Goal: Task Accomplishment & Management: Use online tool/utility

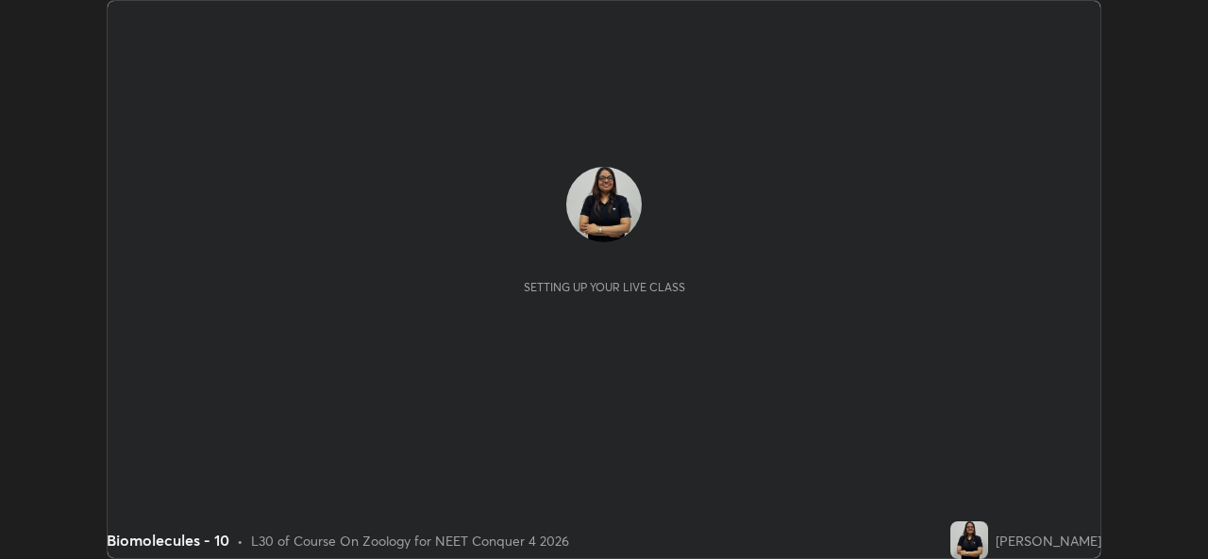
scroll to position [559, 1208]
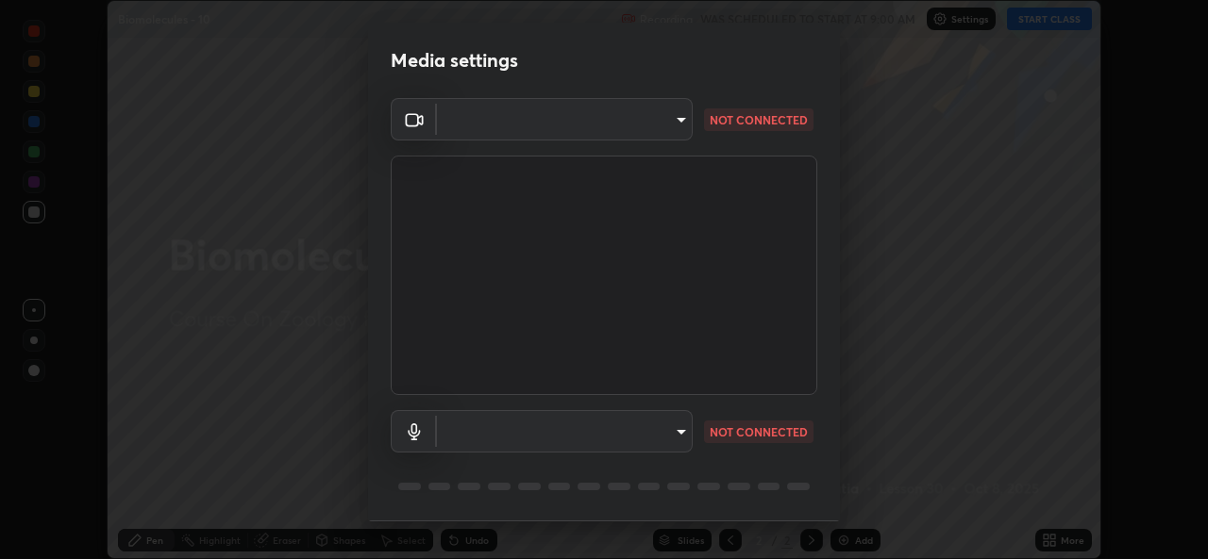
type input "543f6dd7cf1c6d0aa6bd558e202a88d07b5a4d761673354d02a604c193450d79"
type input "99848f2a9d109760ec62b66e2f255c73a791916cfc686045695a6d5e2156f403"
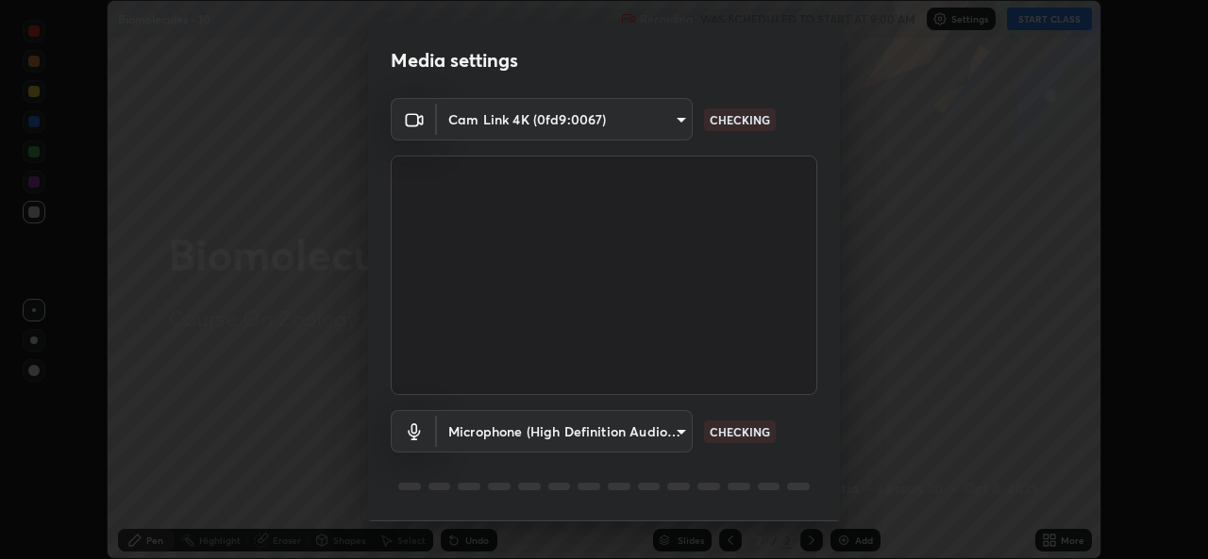
scroll to position [59, 0]
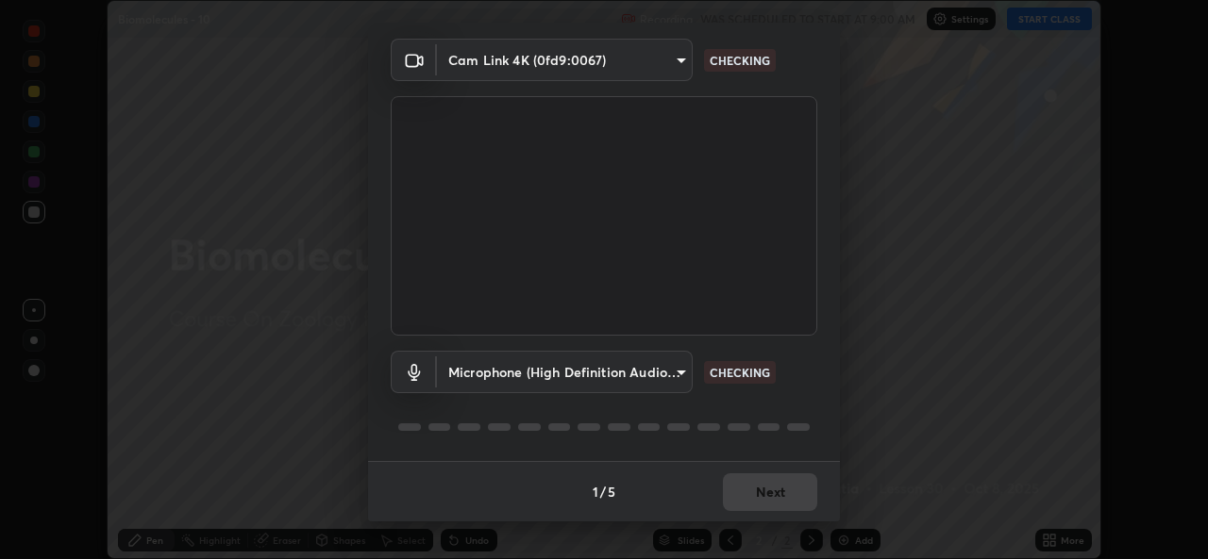
click at [678, 63] on body "Erase all Biomolecules - 10 Recording WAS SCHEDULED TO START AT 9:00 AM Setting…" at bounding box center [604, 279] width 1208 height 559
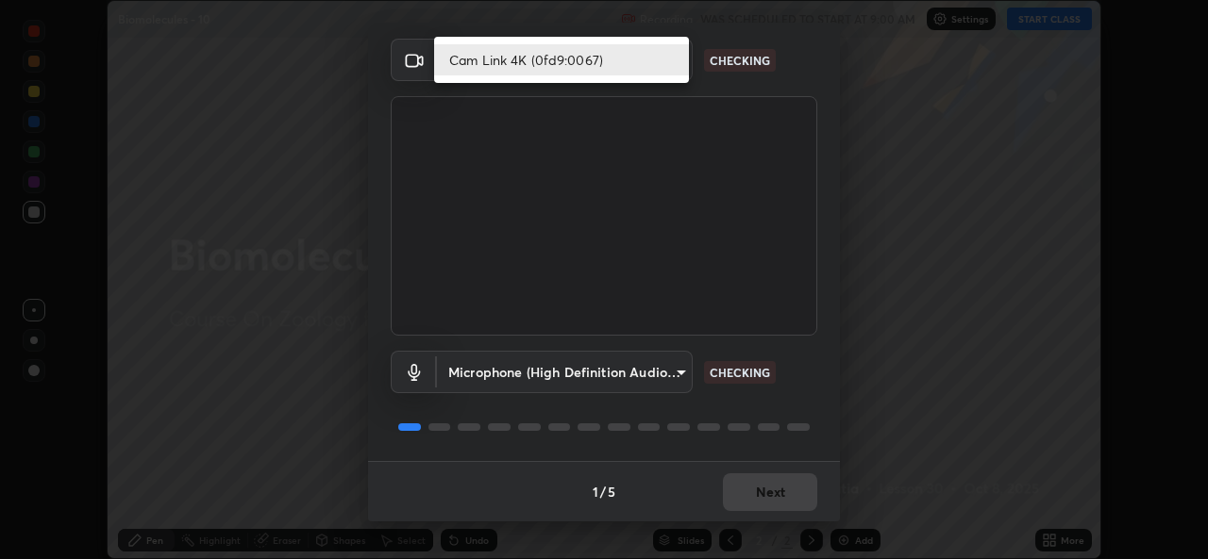
click at [582, 72] on li "Cam Link 4K (0fd9:0067)" at bounding box center [561, 59] width 255 height 31
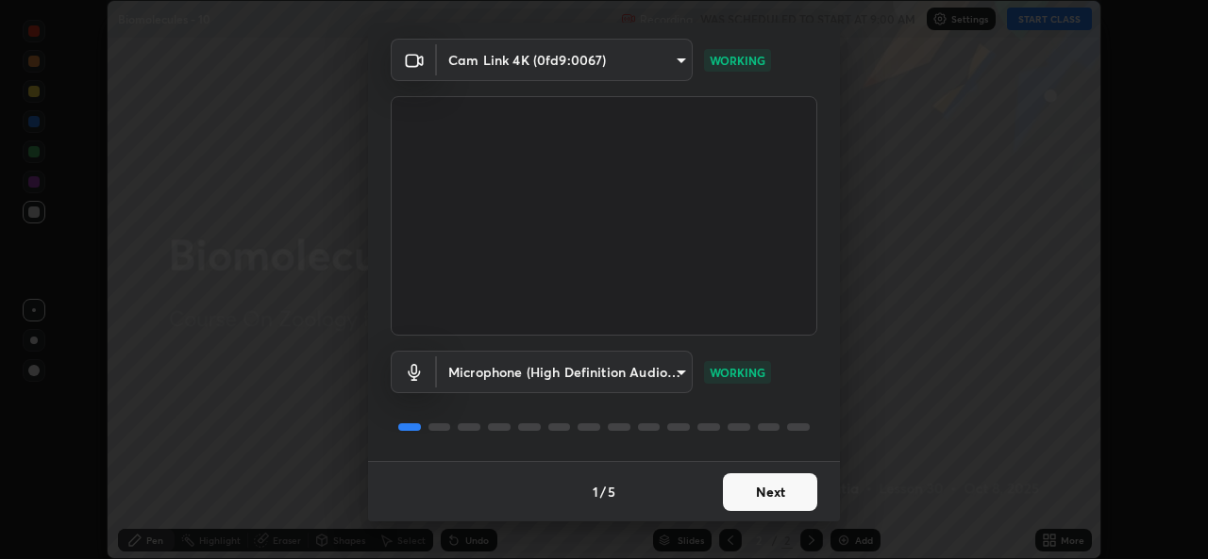
click at [796, 494] on button "Next" at bounding box center [770, 493] width 94 height 38
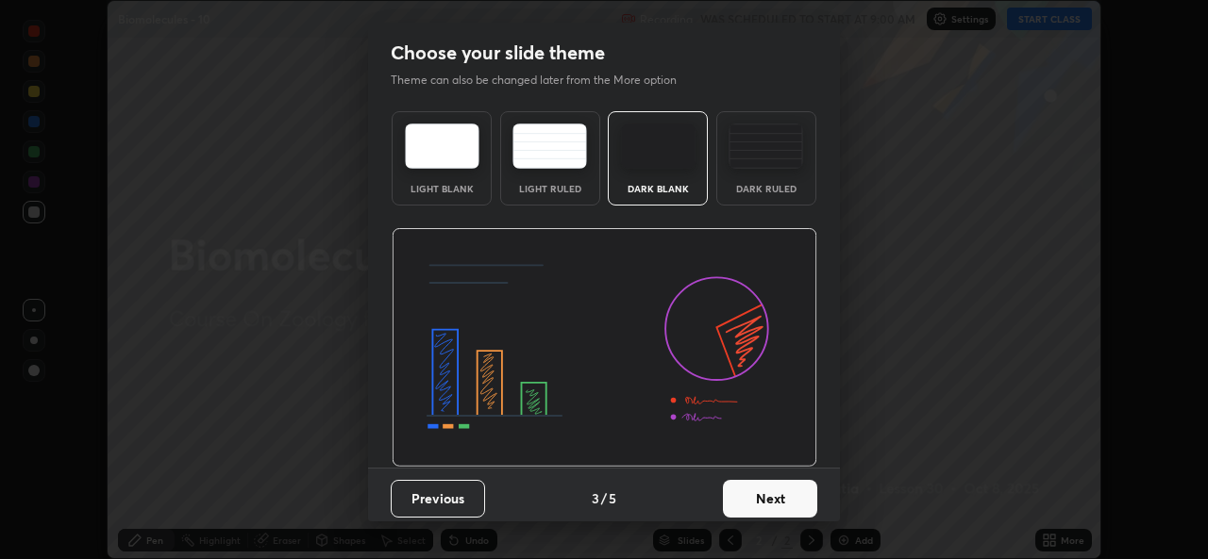
click at [805, 504] on button "Next" at bounding box center [770, 499] width 94 height 38
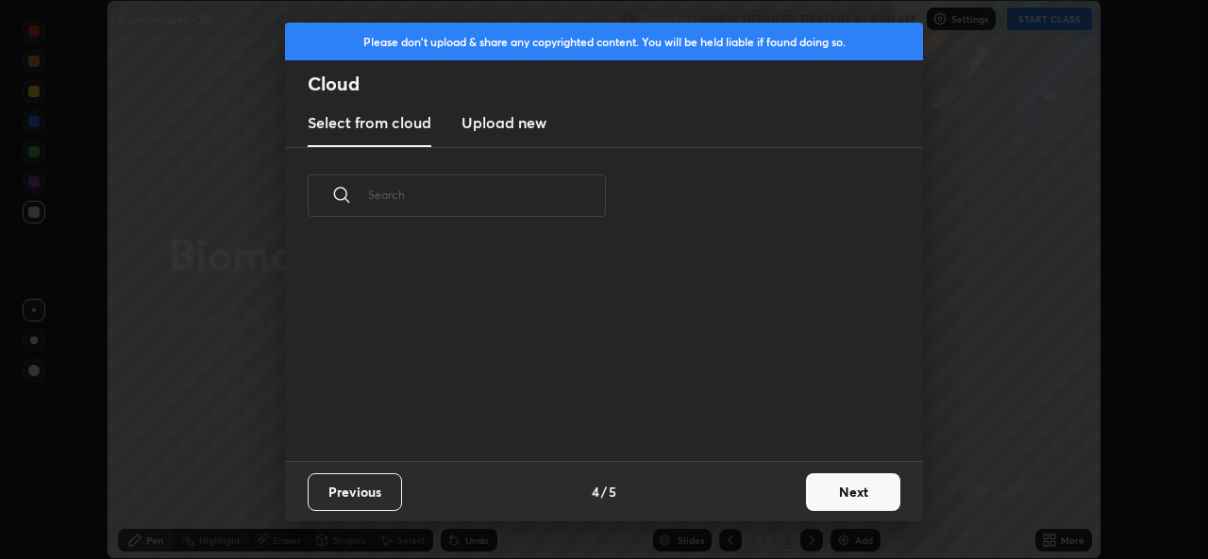
click at [806, 498] on button "Next" at bounding box center [853, 493] width 94 height 38
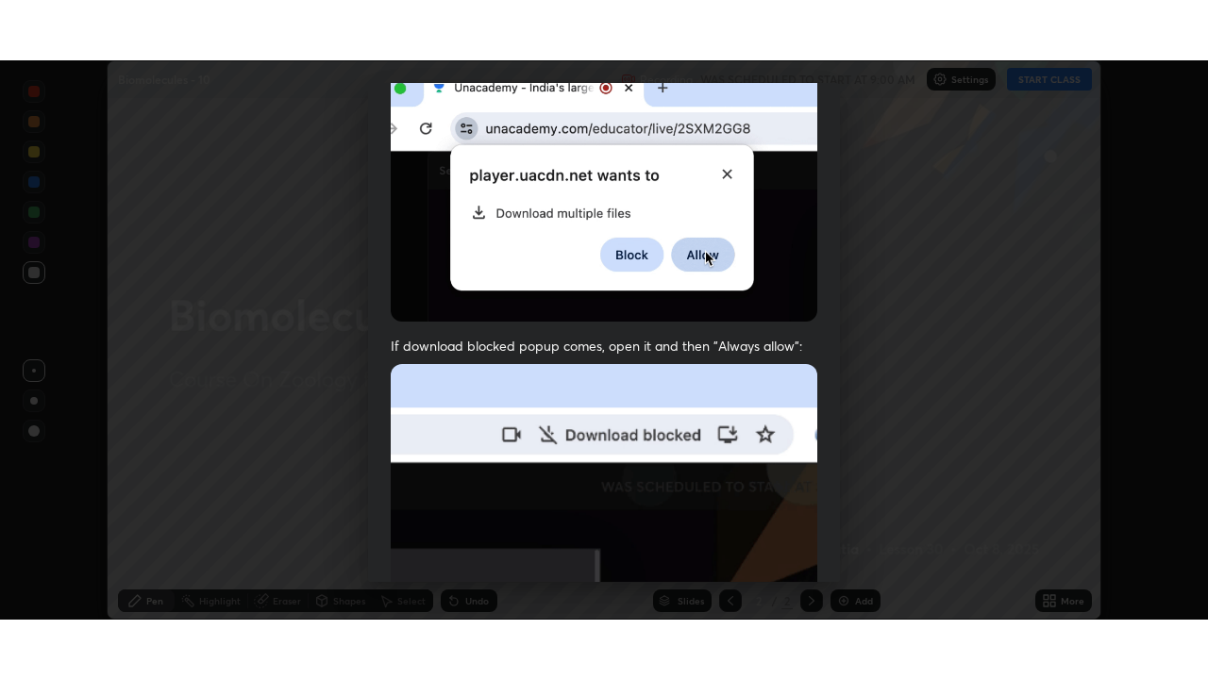
scroll to position [444, 0]
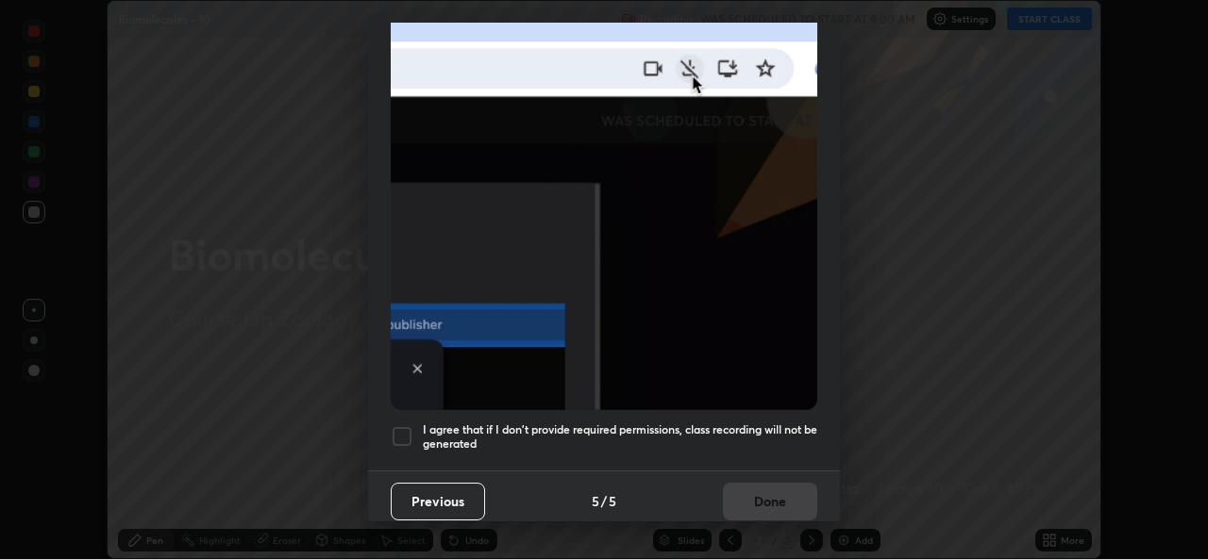
click at [391, 433] on div at bounding box center [402, 436] width 23 height 23
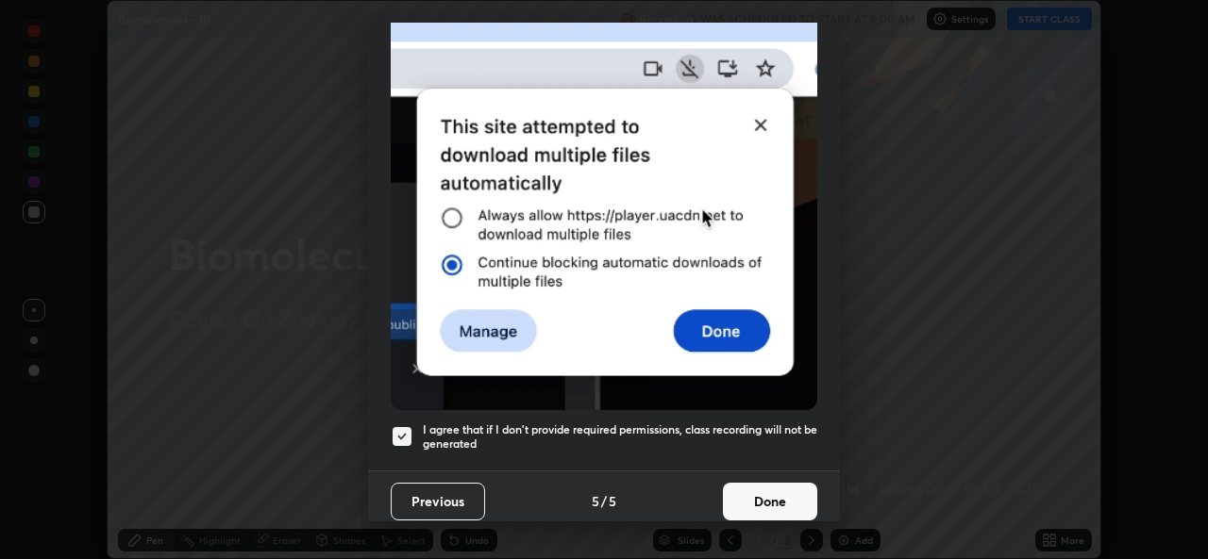
click at [766, 497] on button "Done" at bounding box center [770, 502] width 94 height 38
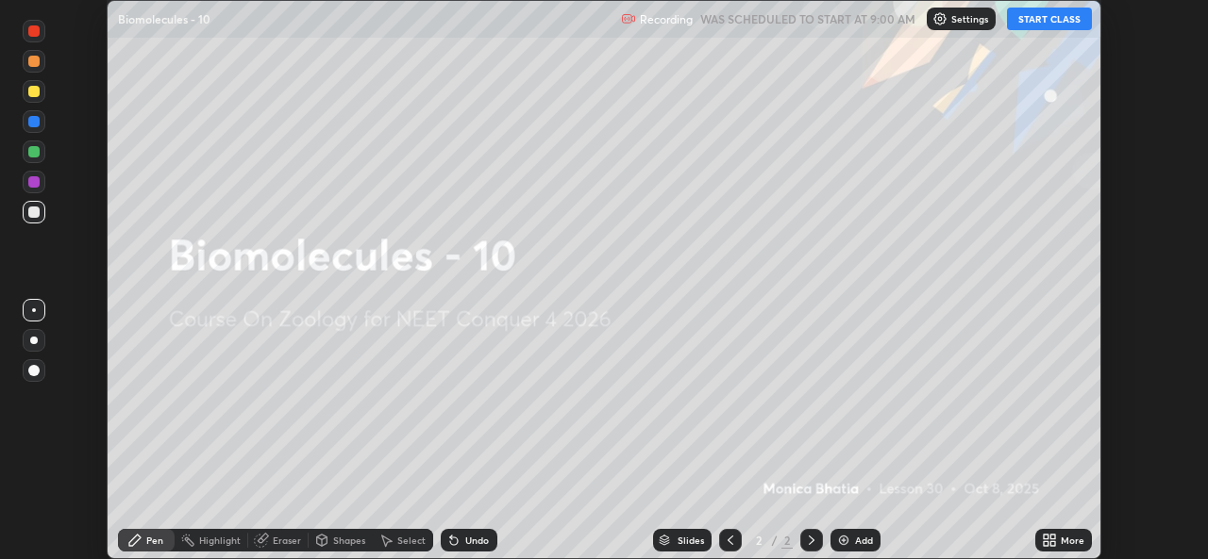
click at [1061, 22] on button "START CLASS" at bounding box center [1049, 19] width 85 height 23
click at [1076, 542] on div "More" at bounding box center [1072, 540] width 24 height 9
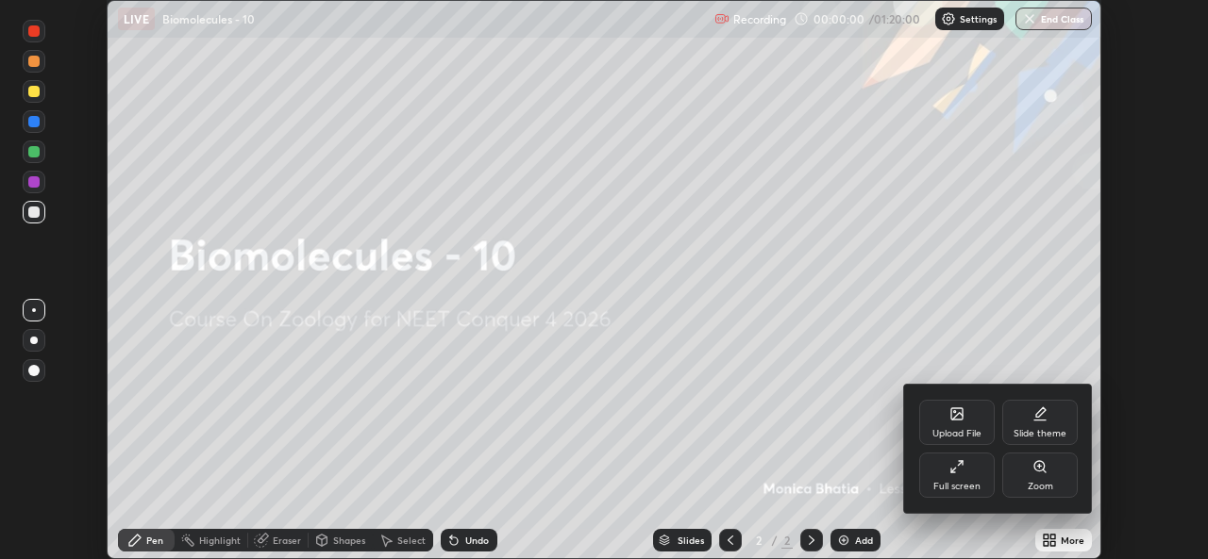
click at [956, 475] on div "Full screen" at bounding box center [956, 475] width 75 height 45
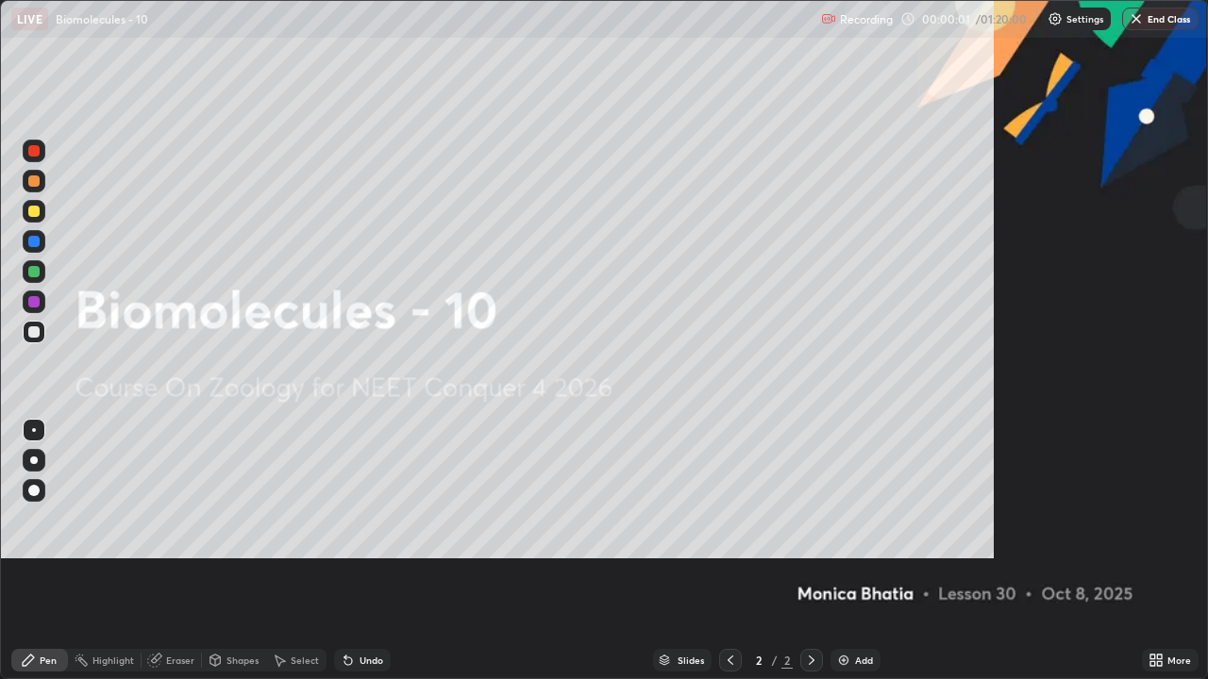
scroll to position [679, 1208]
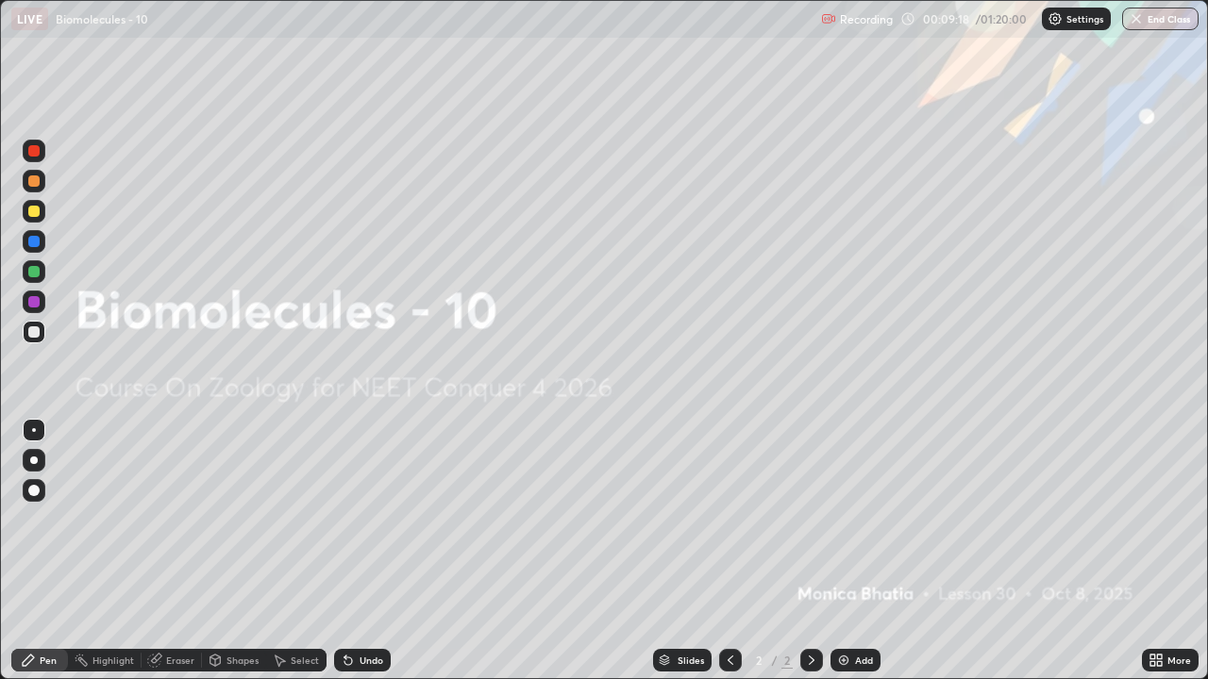
click at [869, 559] on div "Add" at bounding box center [864, 660] width 18 height 9
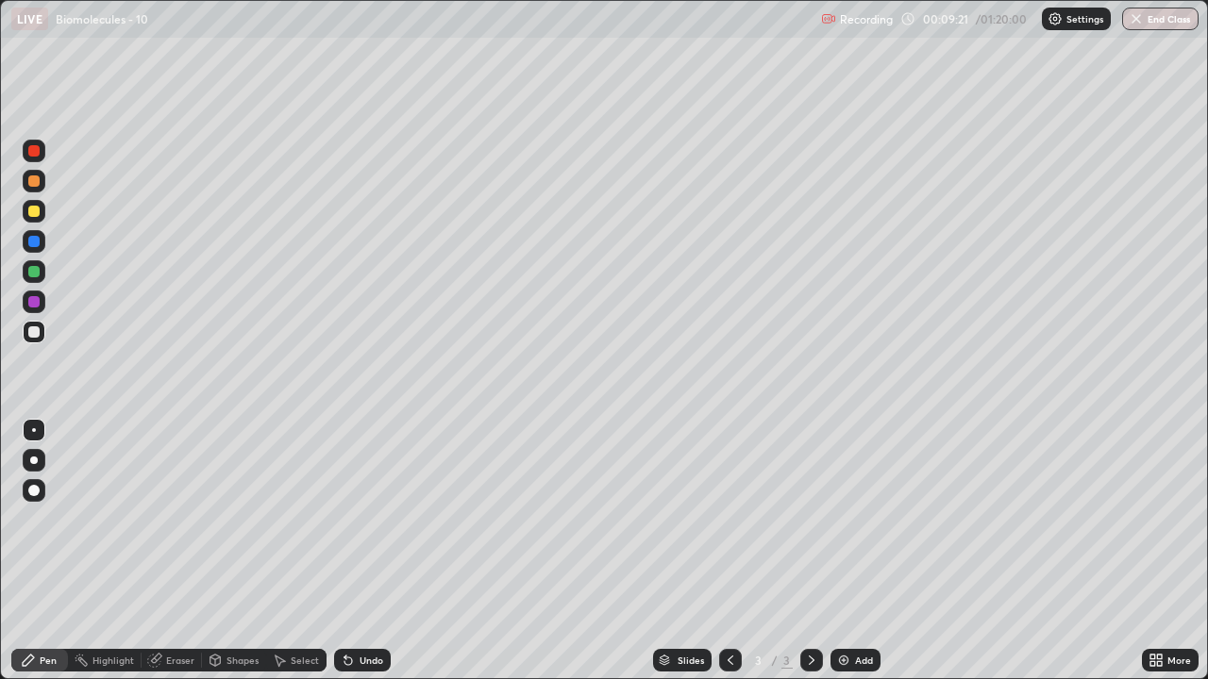
click at [34, 459] on div at bounding box center [34, 461] width 8 height 8
click at [37, 268] on div at bounding box center [33, 271] width 11 height 11
click at [42, 213] on div at bounding box center [34, 211] width 23 height 23
click at [859, 559] on div "Add" at bounding box center [864, 660] width 18 height 9
click at [32, 335] on div at bounding box center [33, 331] width 11 height 11
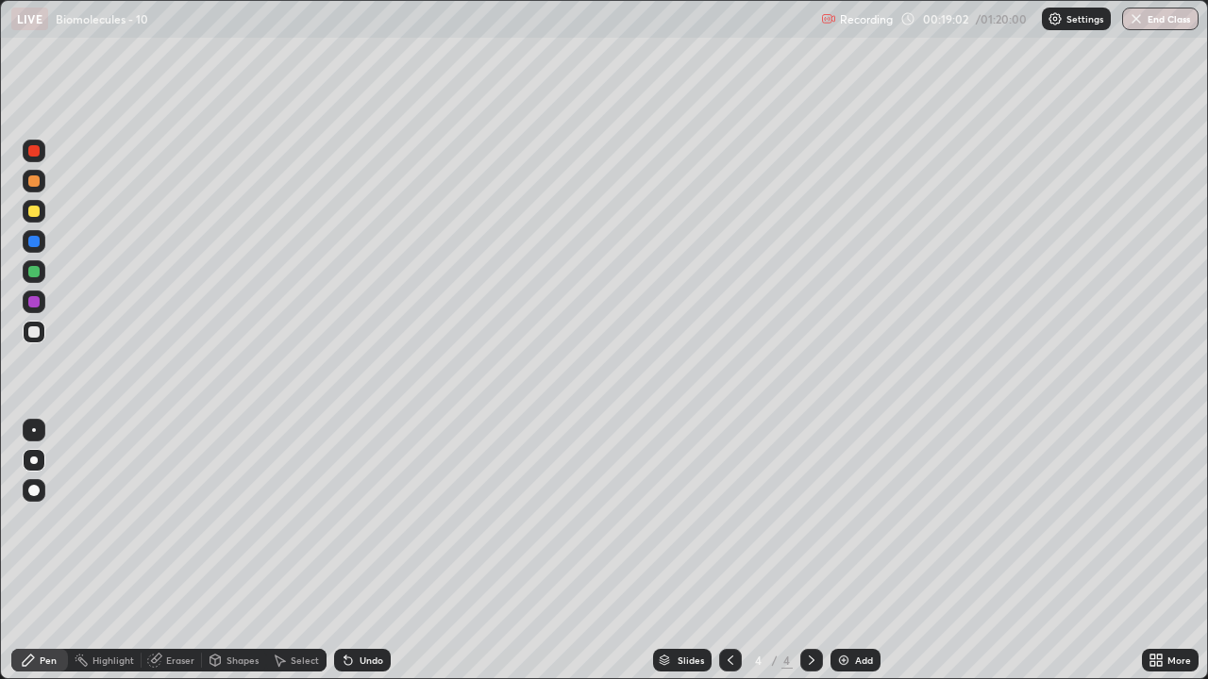
click at [33, 210] on div at bounding box center [33, 211] width 11 height 11
click at [34, 239] on div at bounding box center [33, 241] width 11 height 11
click at [36, 268] on div at bounding box center [33, 271] width 11 height 11
click at [38, 305] on div at bounding box center [33, 301] width 11 height 11
click at [34, 218] on div at bounding box center [34, 211] width 23 height 23
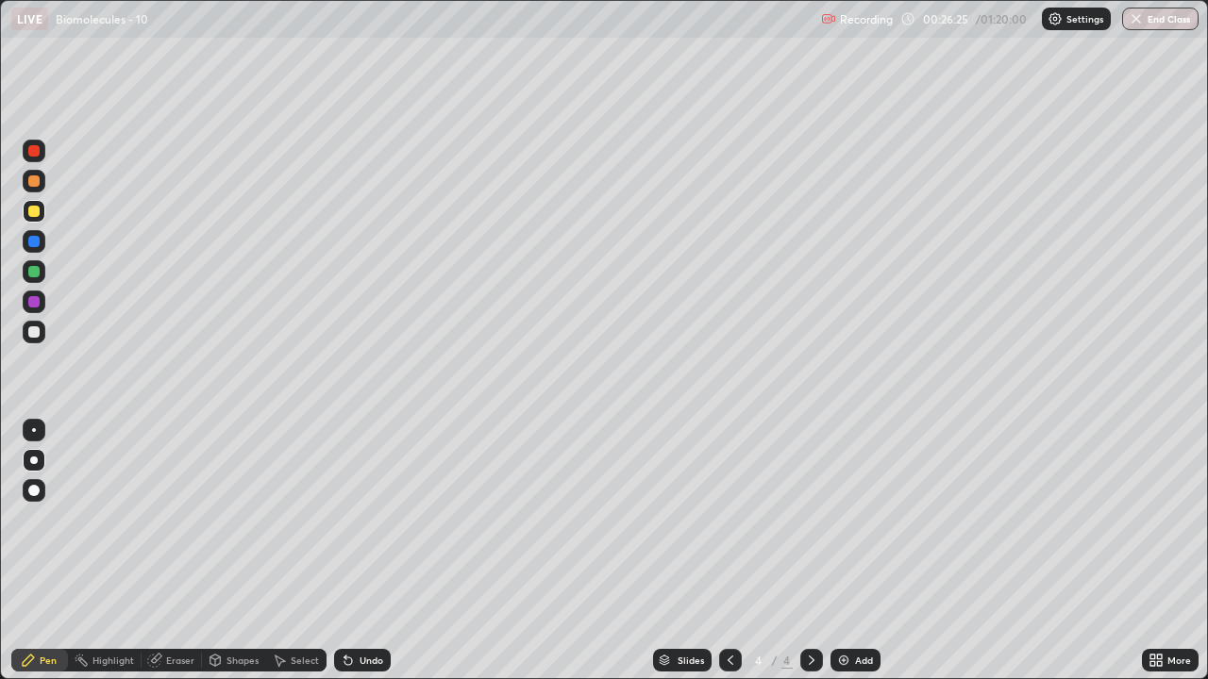
click at [870, 559] on div "Add" at bounding box center [855, 660] width 50 height 23
click at [32, 243] on div at bounding box center [33, 241] width 11 height 11
click at [40, 340] on div at bounding box center [34, 332] width 23 height 23
click at [863, 559] on div "Add" at bounding box center [855, 660] width 50 height 23
click at [875, 559] on div "Add" at bounding box center [855, 660] width 50 height 23
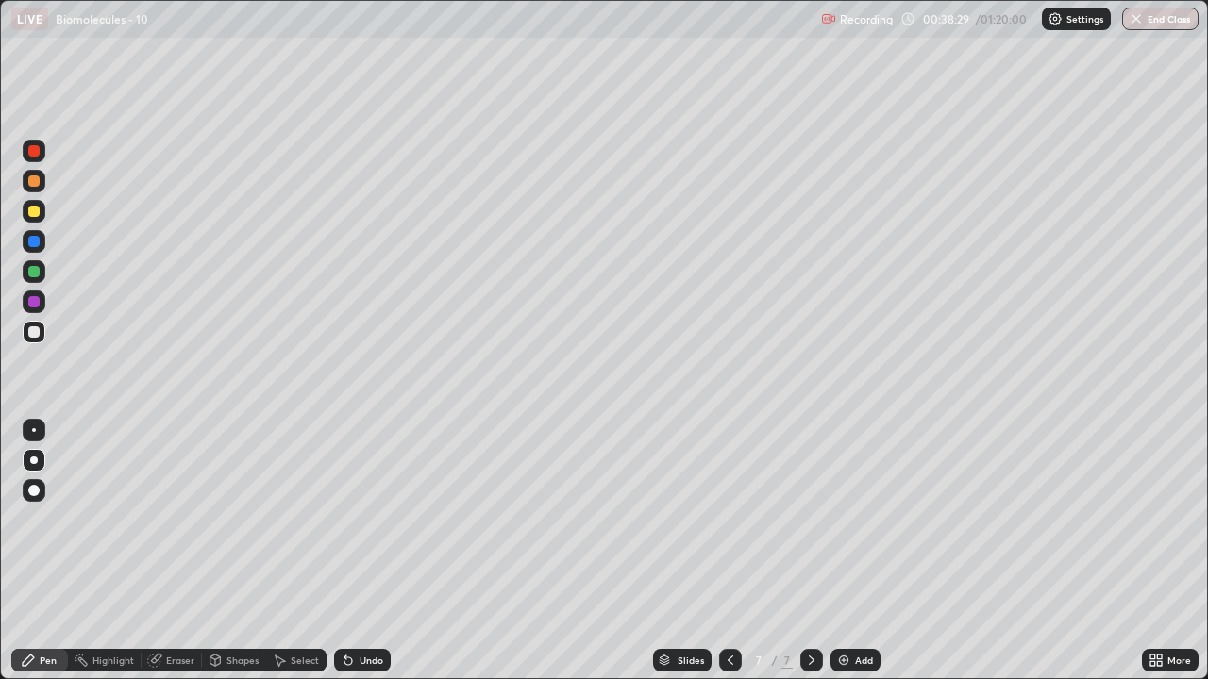
click at [32, 208] on div at bounding box center [33, 211] width 11 height 11
click at [236, 559] on div "Shapes" at bounding box center [234, 660] width 64 height 23
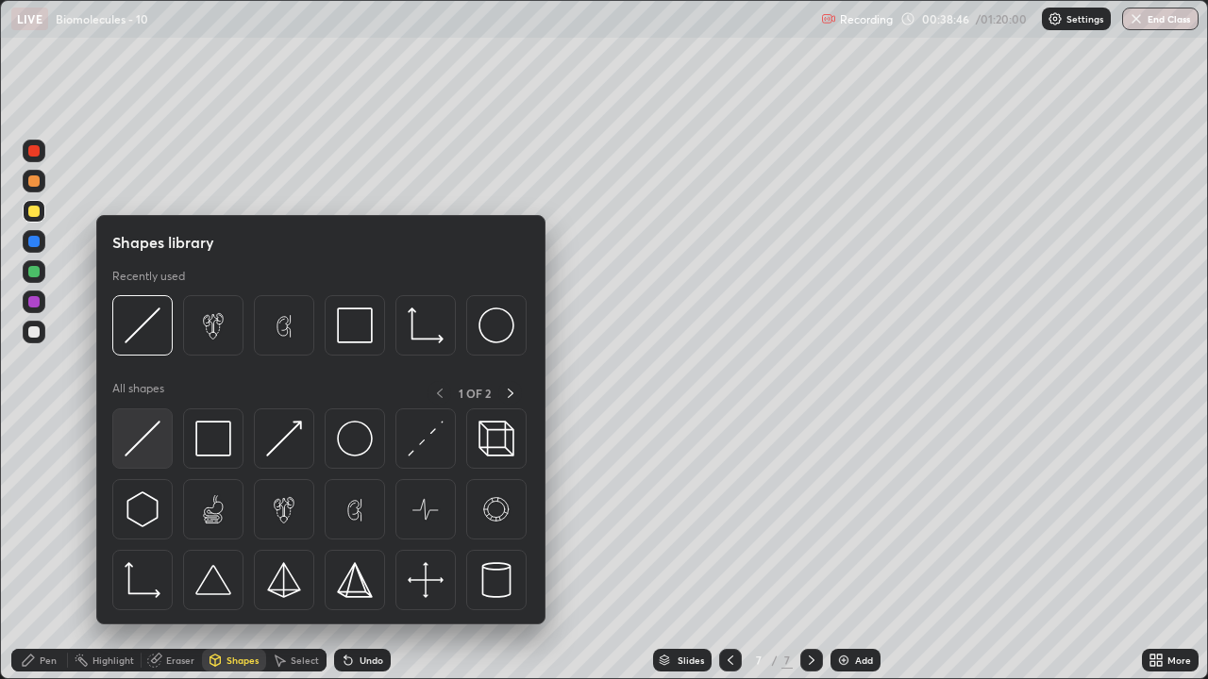
click at [156, 438] on img at bounding box center [143, 439] width 36 height 36
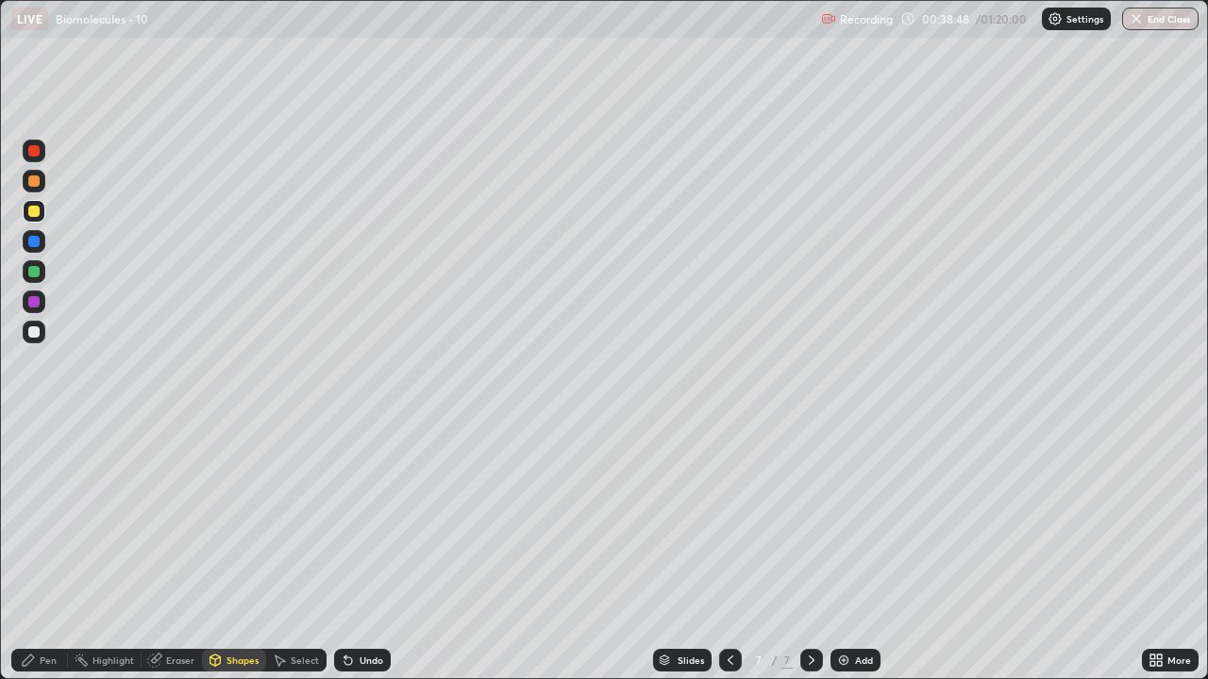
click at [41, 559] on div "Pen" at bounding box center [39, 660] width 57 height 23
click at [30, 241] on div at bounding box center [33, 241] width 11 height 11
click at [31, 271] on div at bounding box center [33, 271] width 11 height 11
click at [29, 307] on div at bounding box center [33, 301] width 11 height 11
click at [32, 208] on div at bounding box center [33, 211] width 11 height 11
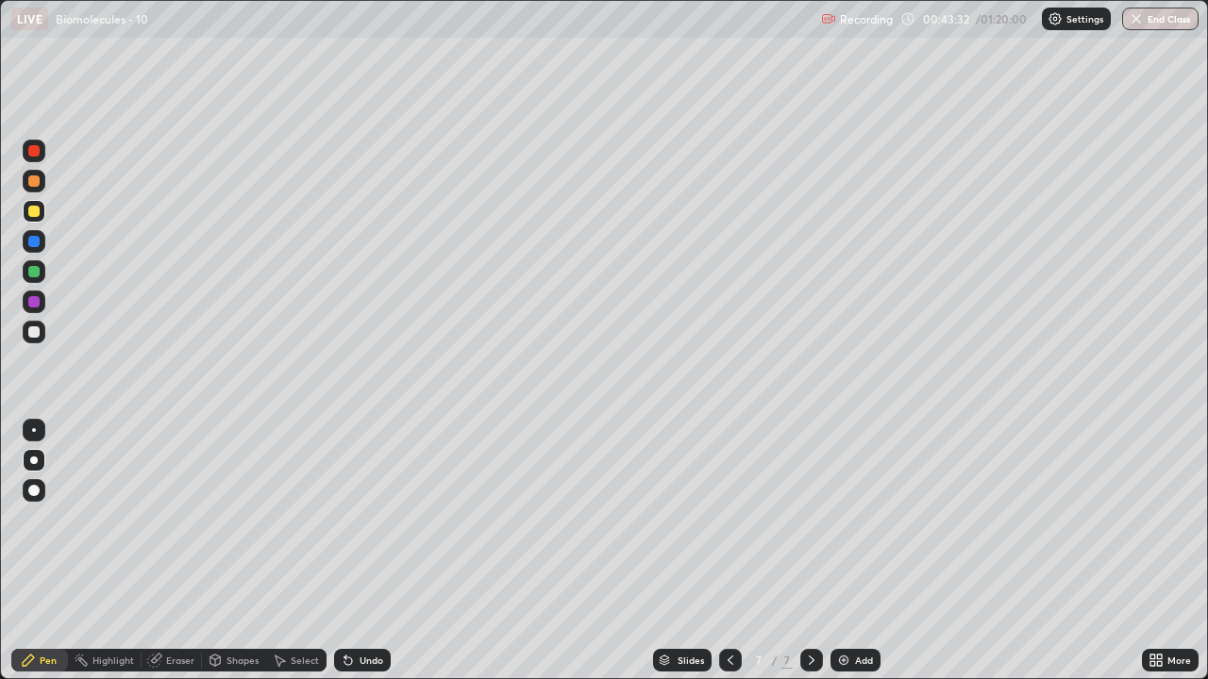
click at [37, 327] on div at bounding box center [33, 331] width 11 height 11
click at [773, 559] on div "/" at bounding box center [775, 660] width 6 height 11
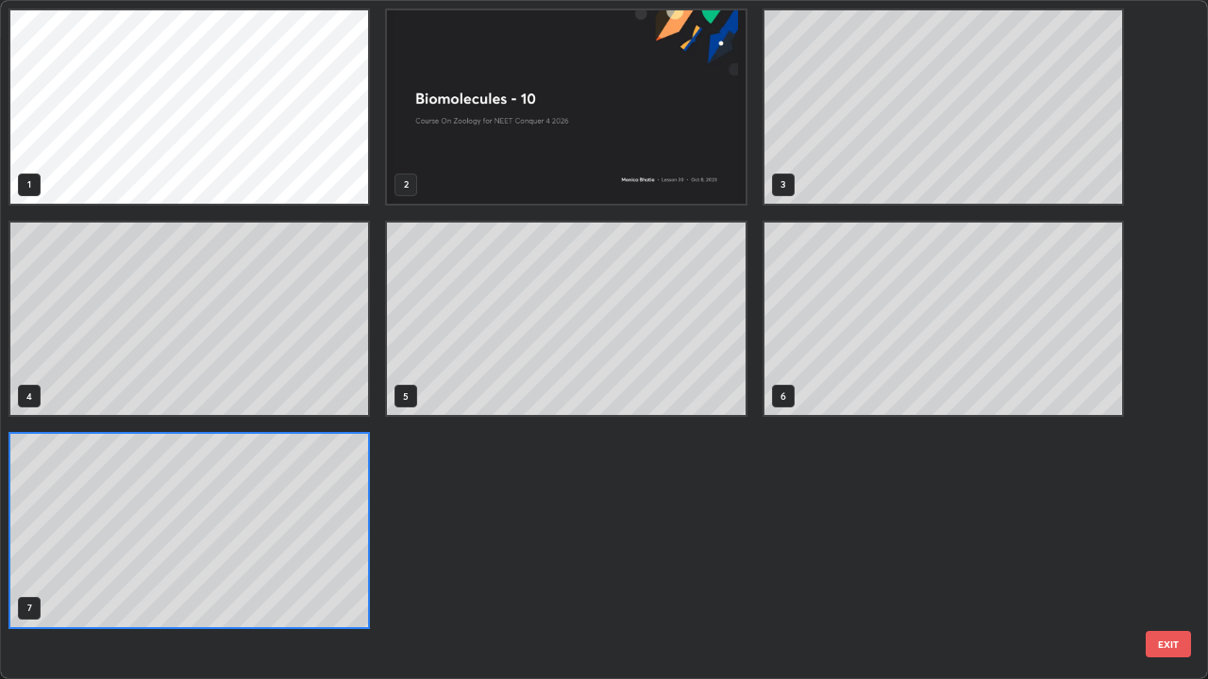
scroll to position [672, 1196]
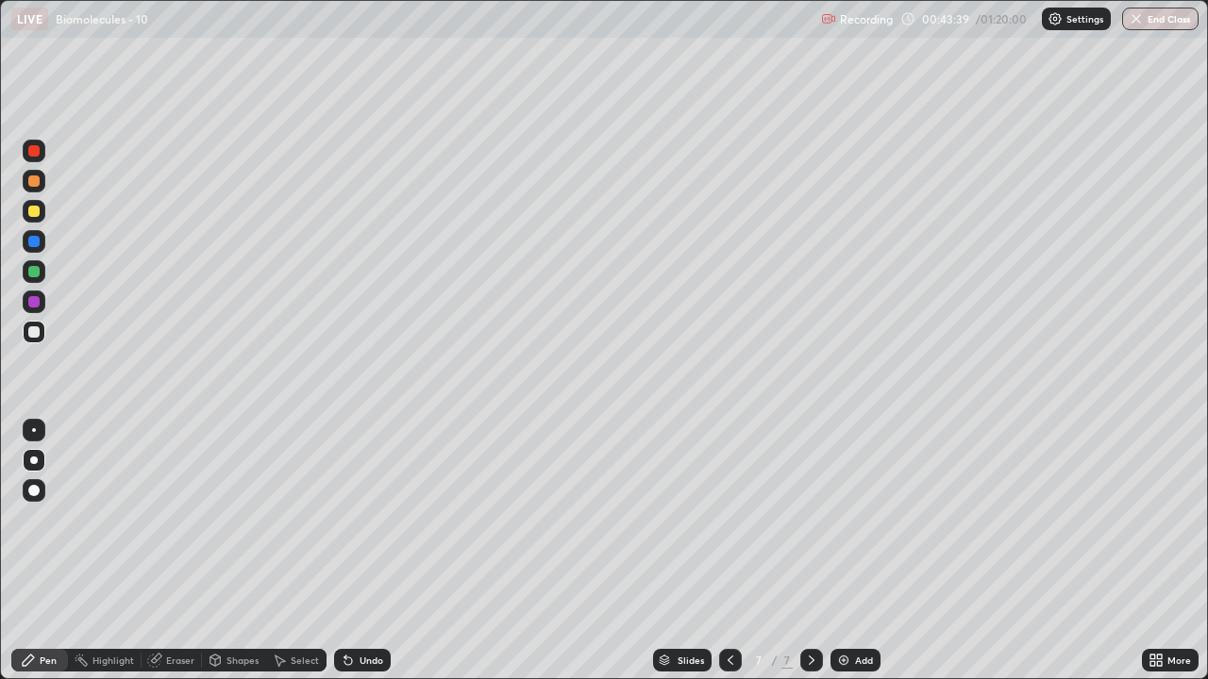
click at [30, 241] on div at bounding box center [33, 241] width 11 height 11
click at [35, 274] on div at bounding box center [33, 271] width 11 height 11
click at [35, 296] on div at bounding box center [33, 301] width 11 height 11
click at [35, 176] on div at bounding box center [33, 180] width 11 height 11
click at [37, 275] on div at bounding box center [33, 271] width 11 height 11
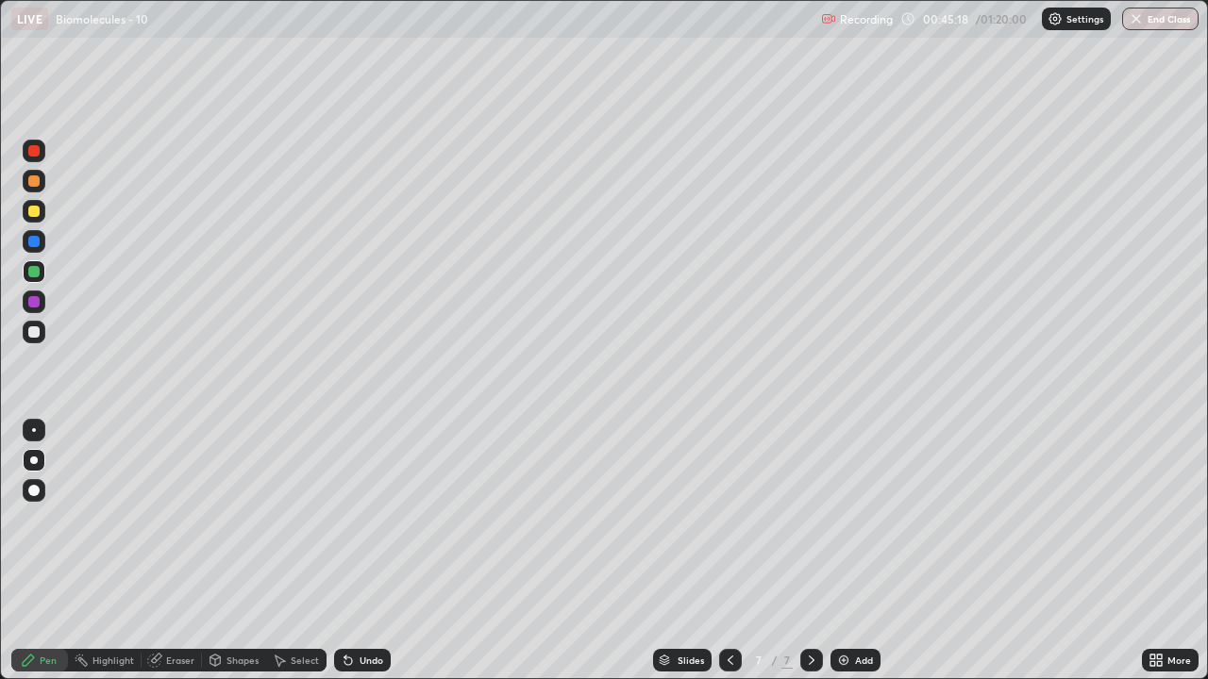
click at [32, 200] on div at bounding box center [34, 211] width 23 height 23
click at [169, 559] on div "Eraser" at bounding box center [180, 660] width 28 height 9
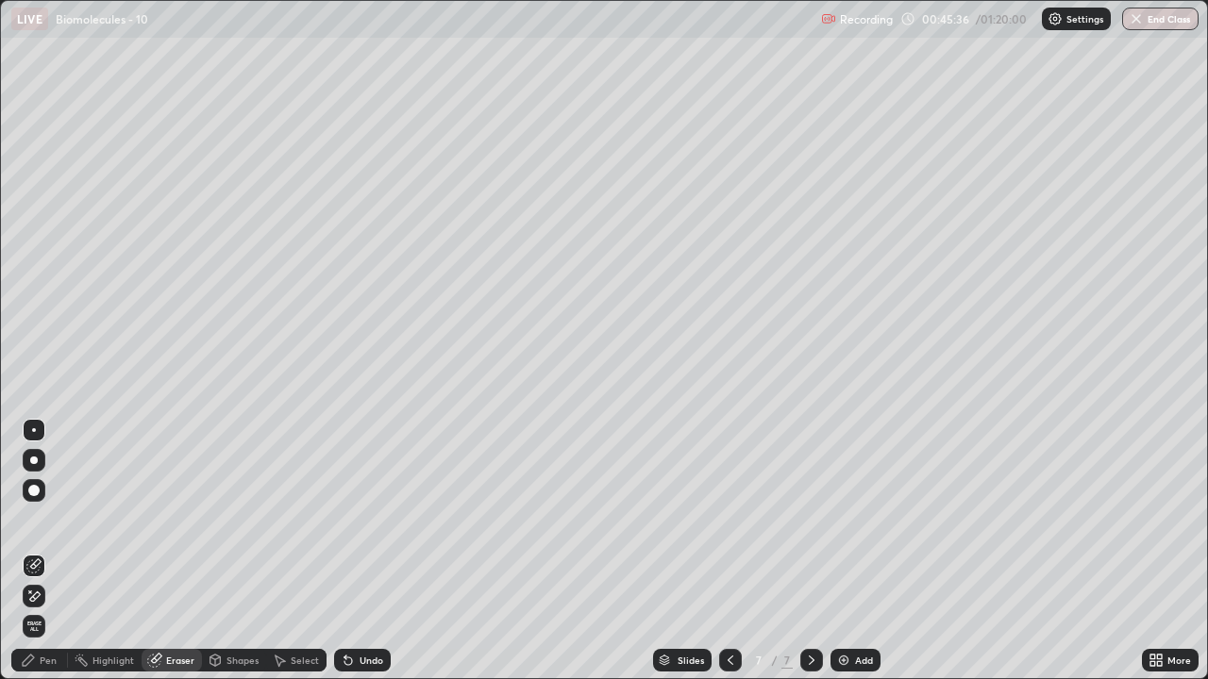
click at [38, 559] on div "Pen" at bounding box center [39, 660] width 57 height 23
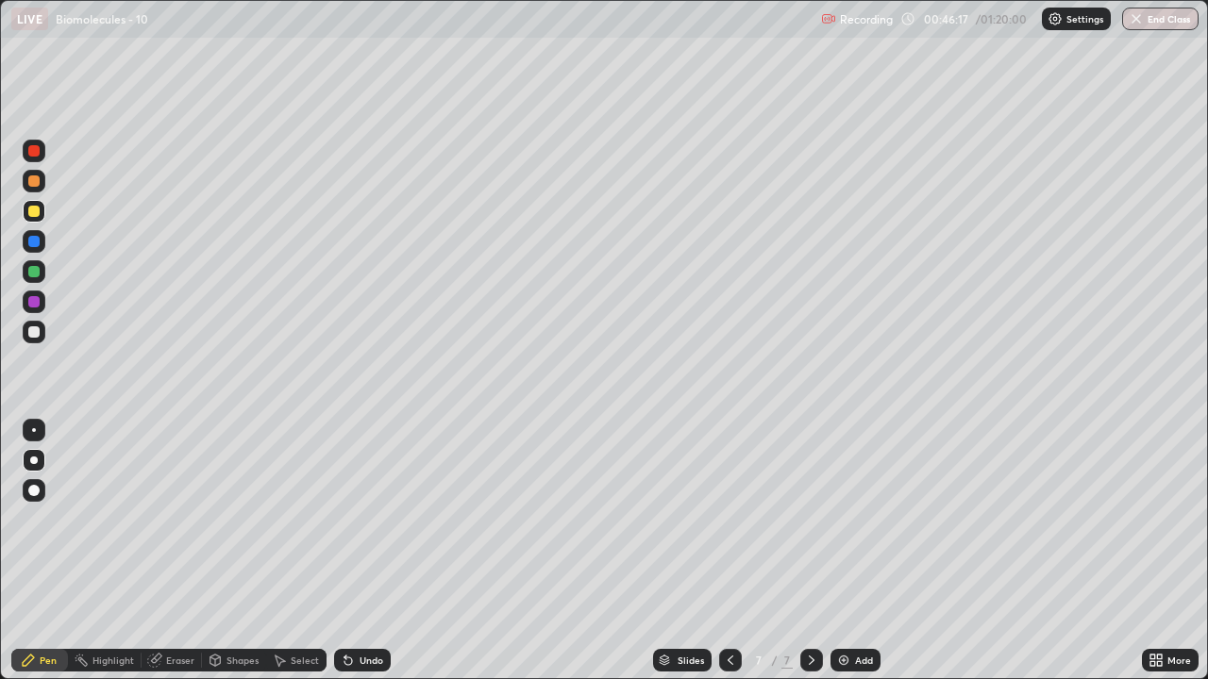
click at [859, 559] on div "Add" at bounding box center [864, 660] width 18 height 9
click at [39, 335] on div at bounding box center [33, 331] width 11 height 11
click at [845, 559] on div "Add" at bounding box center [855, 660] width 50 height 23
click at [354, 559] on div "Undo" at bounding box center [362, 660] width 57 height 23
click at [345, 559] on icon at bounding box center [348, 662] width 8 height 8
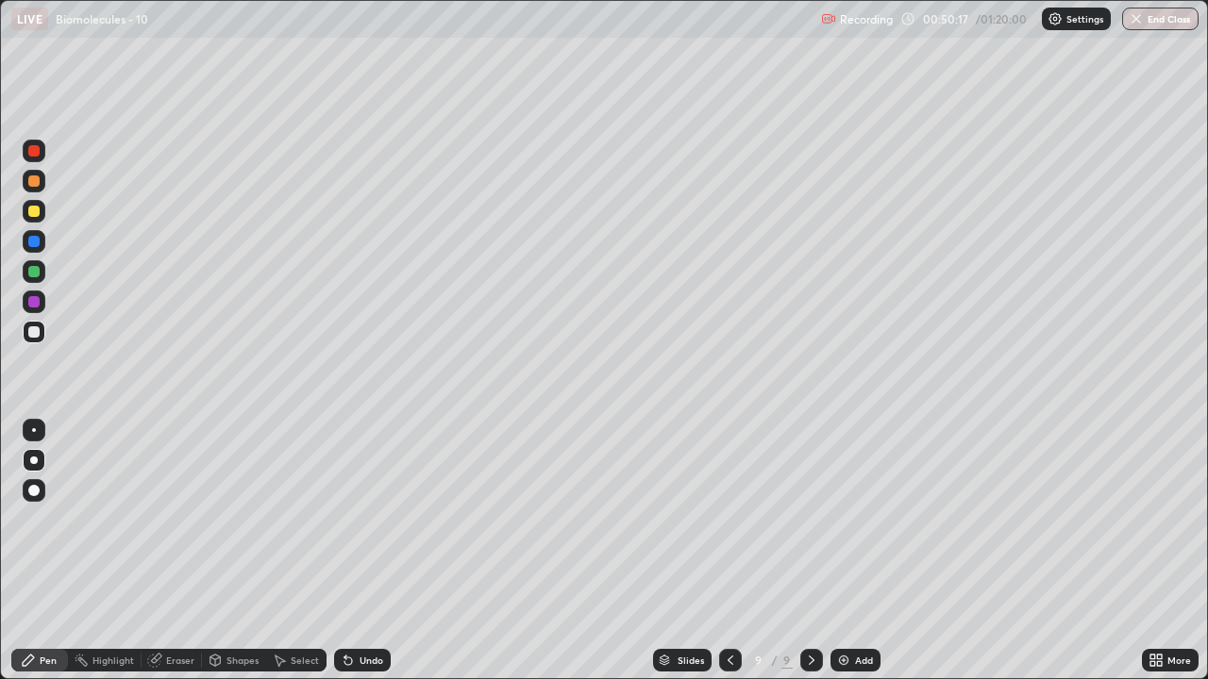
click at [354, 559] on div "Undo" at bounding box center [362, 660] width 57 height 23
click at [38, 299] on div at bounding box center [33, 301] width 11 height 11
click at [175, 559] on div "Eraser" at bounding box center [180, 660] width 28 height 9
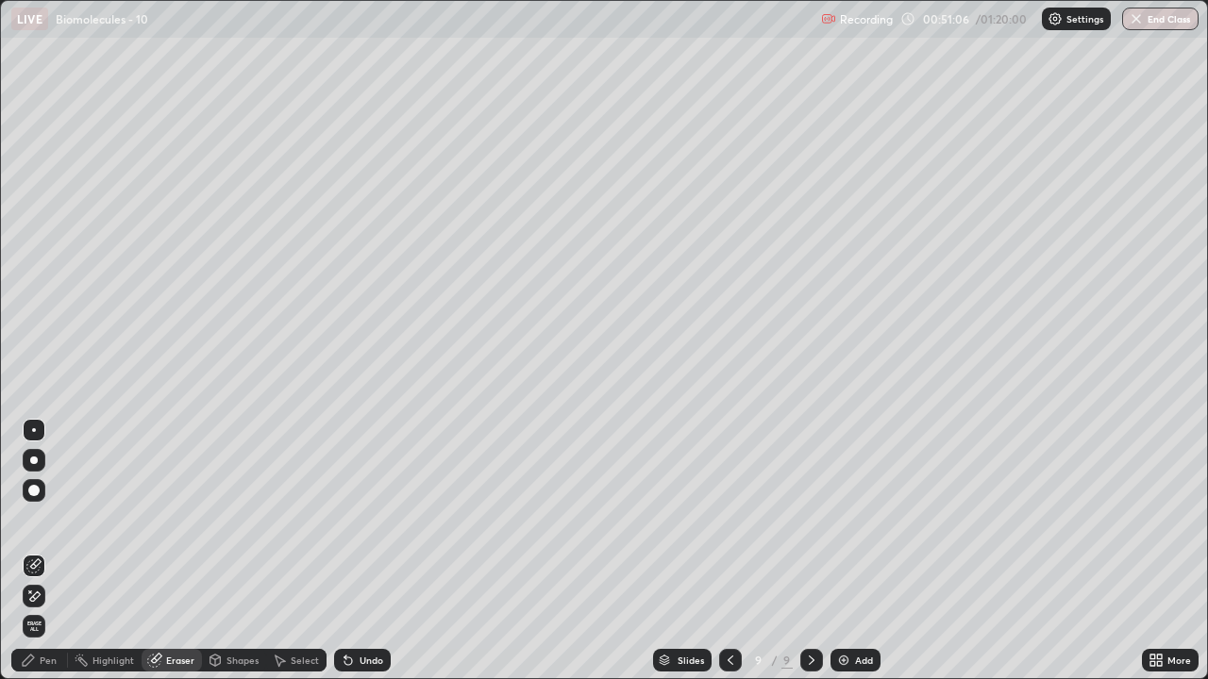
click at [38, 559] on div "Pen" at bounding box center [39, 660] width 57 height 23
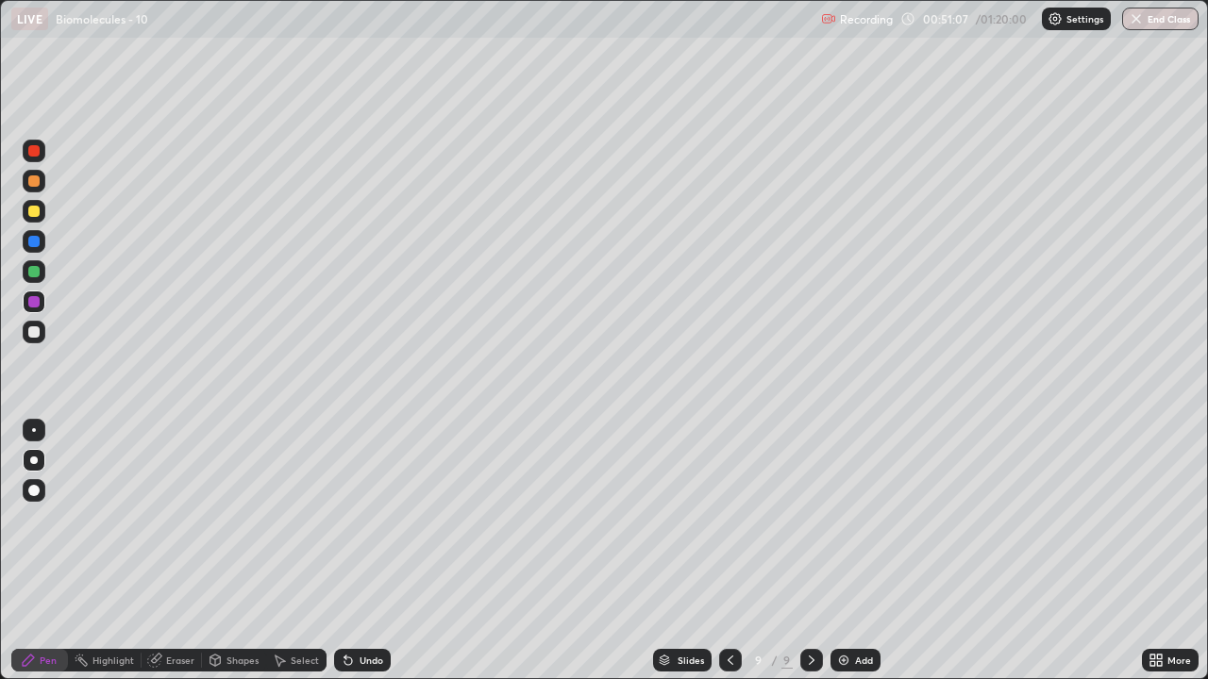
click at [30, 269] on div at bounding box center [33, 271] width 11 height 11
click at [859, 559] on div "Add" at bounding box center [855, 660] width 50 height 23
click at [169, 559] on div "Eraser" at bounding box center [172, 661] width 60 height 38
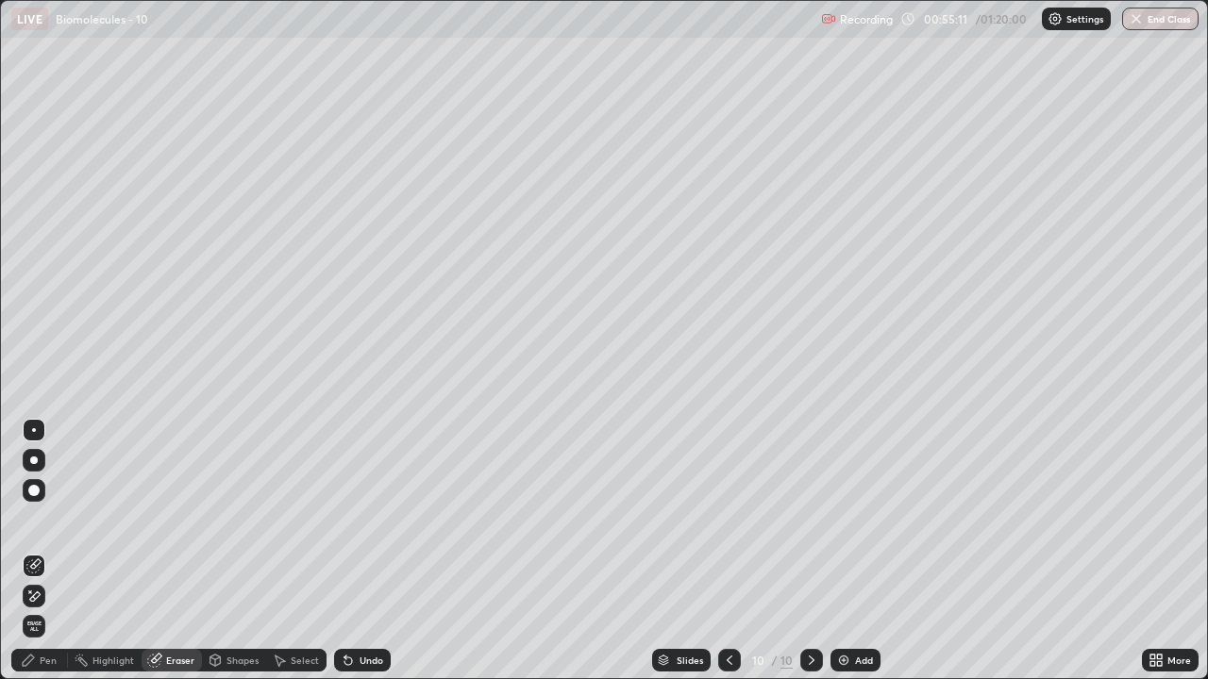
click at [170, 559] on div "Eraser" at bounding box center [180, 660] width 28 height 9
click at [38, 559] on div "Pen" at bounding box center [39, 660] width 57 height 23
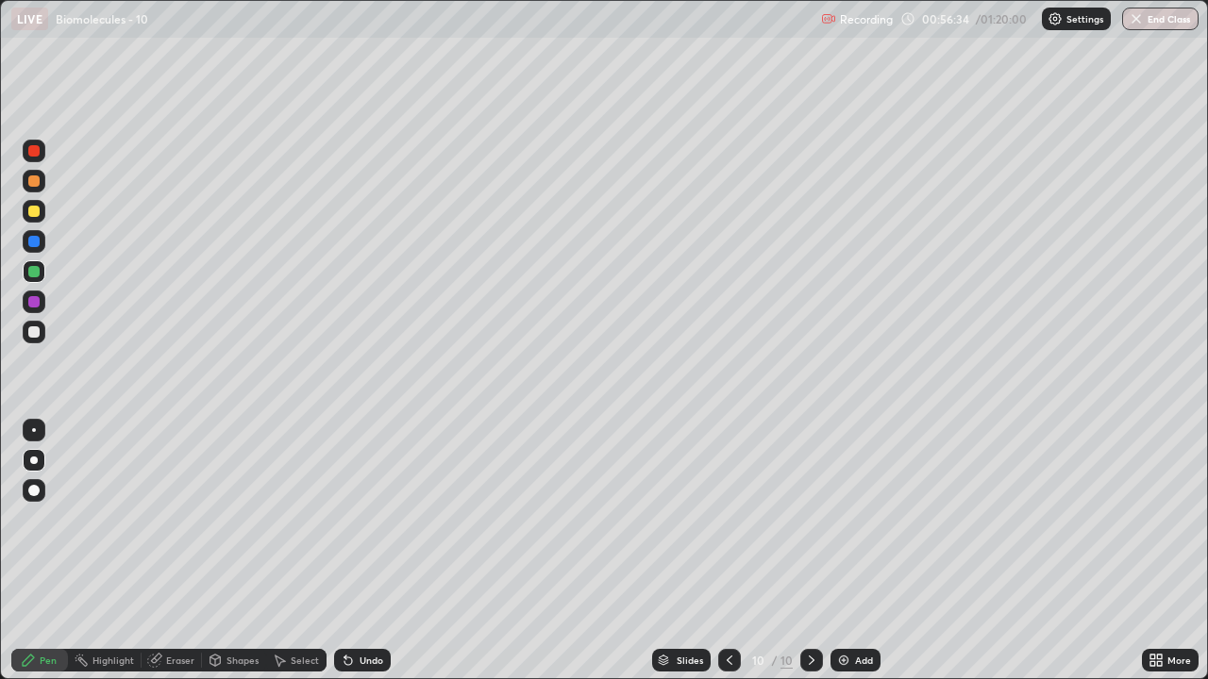
click at [856, 559] on div "Add" at bounding box center [855, 660] width 50 height 23
click at [174, 559] on div "Eraser" at bounding box center [180, 660] width 28 height 9
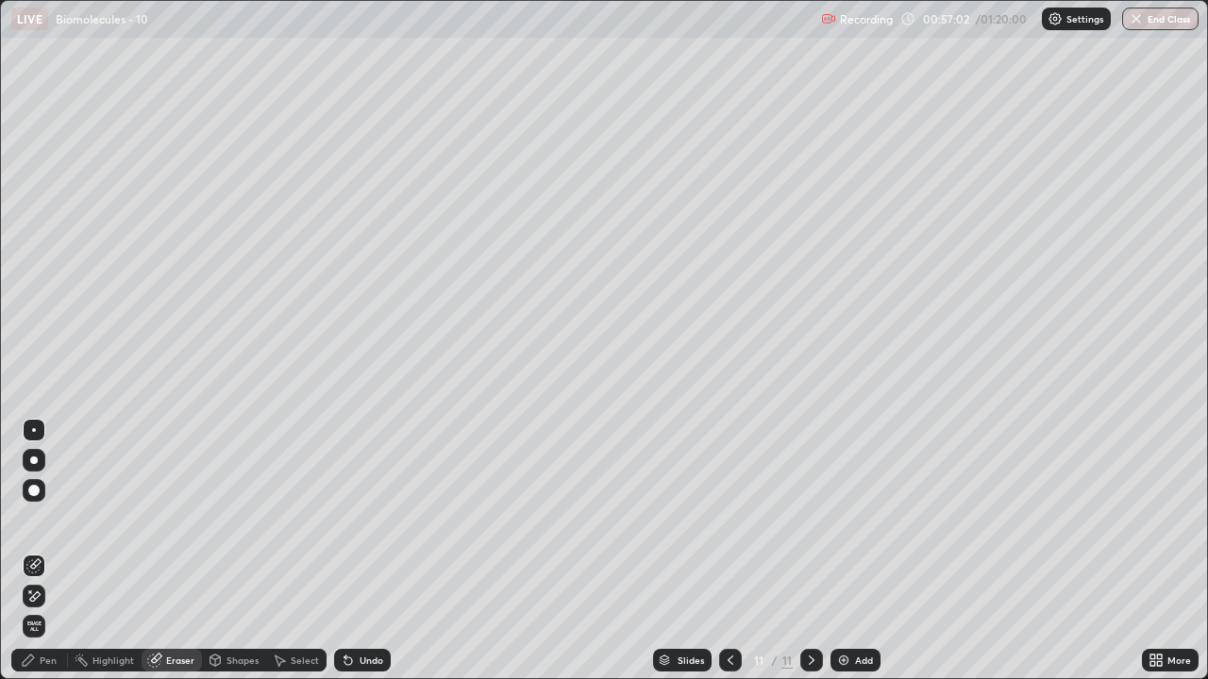
click at [46, 559] on div "Pen" at bounding box center [48, 660] width 17 height 9
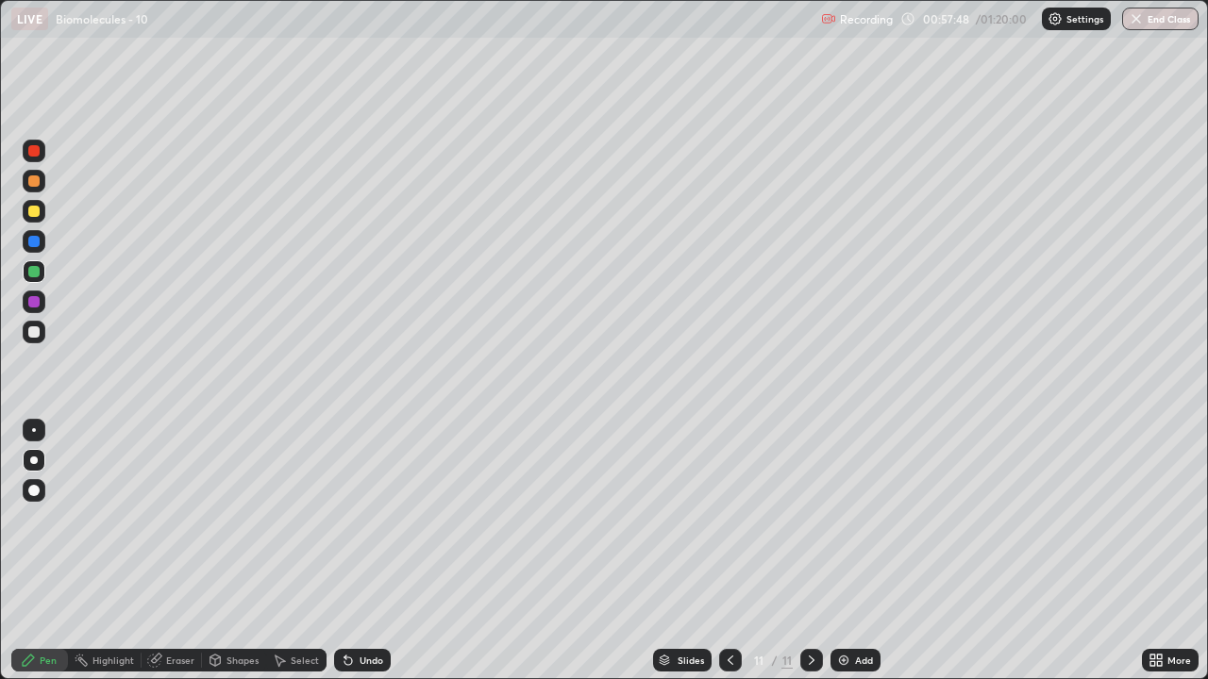
click at [173, 559] on div "Eraser" at bounding box center [180, 660] width 28 height 9
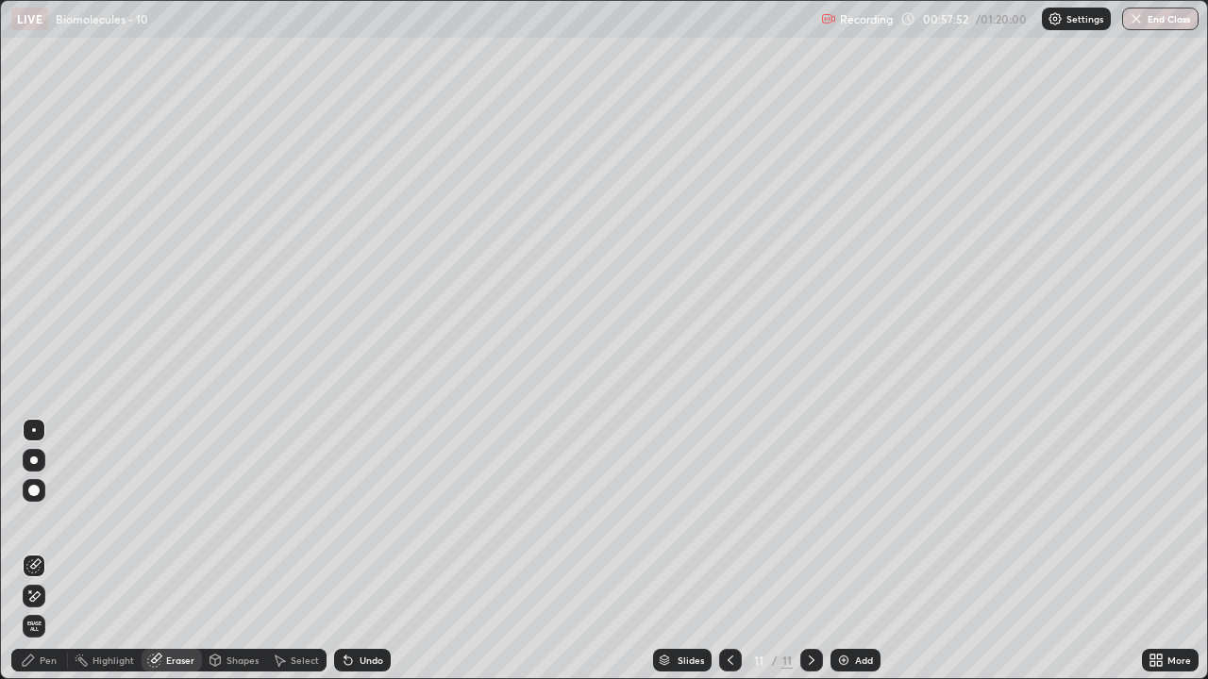
click at [54, 559] on div "Pen" at bounding box center [48, 660] width 17 height 9
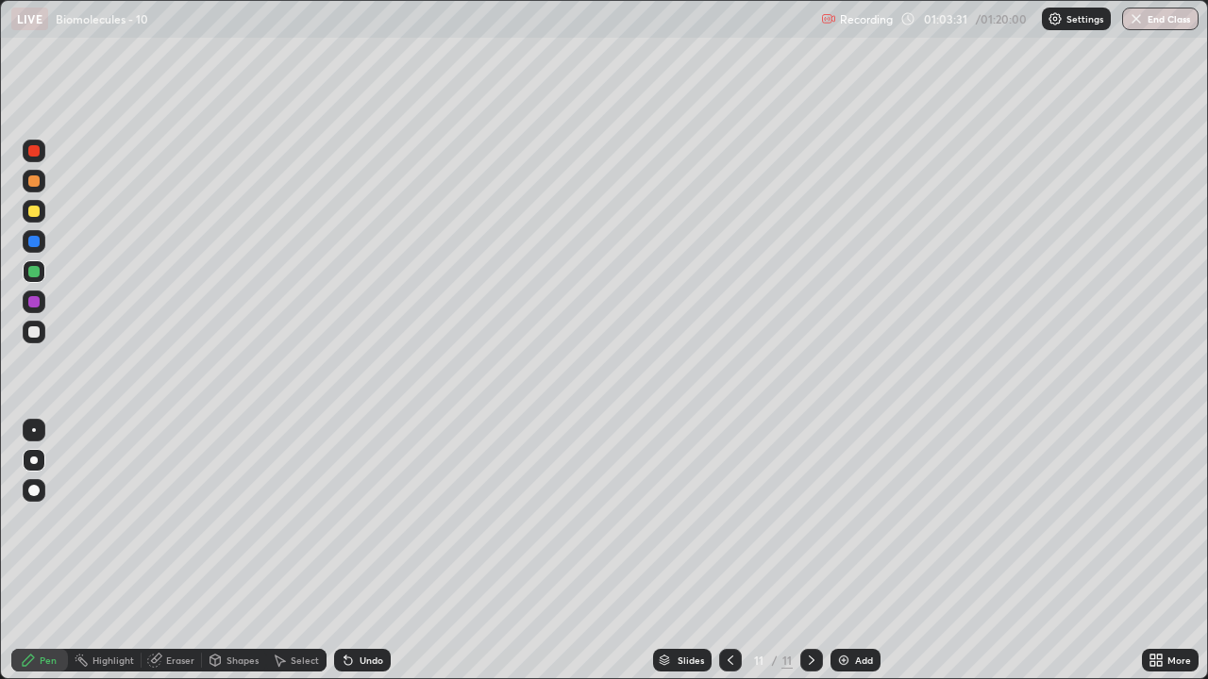
click at [860, 559] on div "Add" at bounding box center [864, 660] width 18 height 9
click at [44, 332] on div at bounding box center [34, 332] width 23 height 23
click at [868, 559] on div "Add" at bounding box center [864, 660] width 18 height 9
click at [860, 559] on div "Add" at bounding box center [855, 660] width 50 height 23
click at [727, 559] on icon at bounding box center [730, 660] width 6 height 9
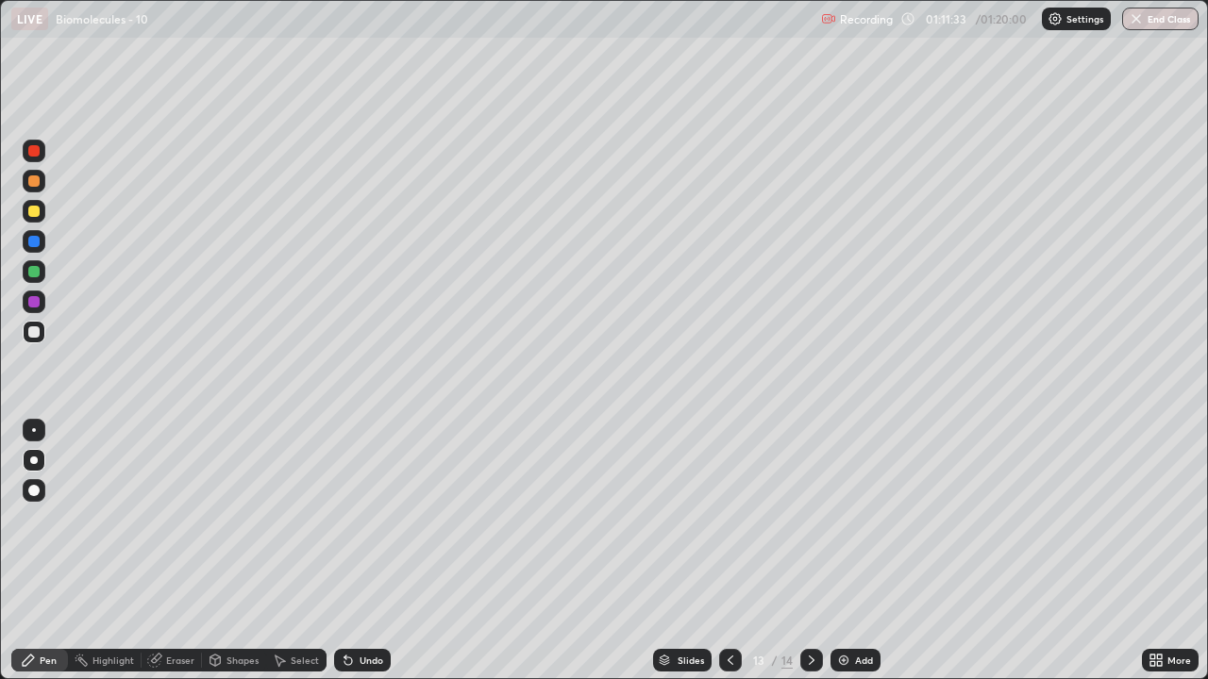
click at [864, 559] on div "Add" at bounding box center [864, 660] width 18 height 9
click at [29, 206] on div at bounding box center [34, 211] width 23 height 23
click at [1172, 21] on button "End Class" at bounding box center [1161, 19] width 75 height 23
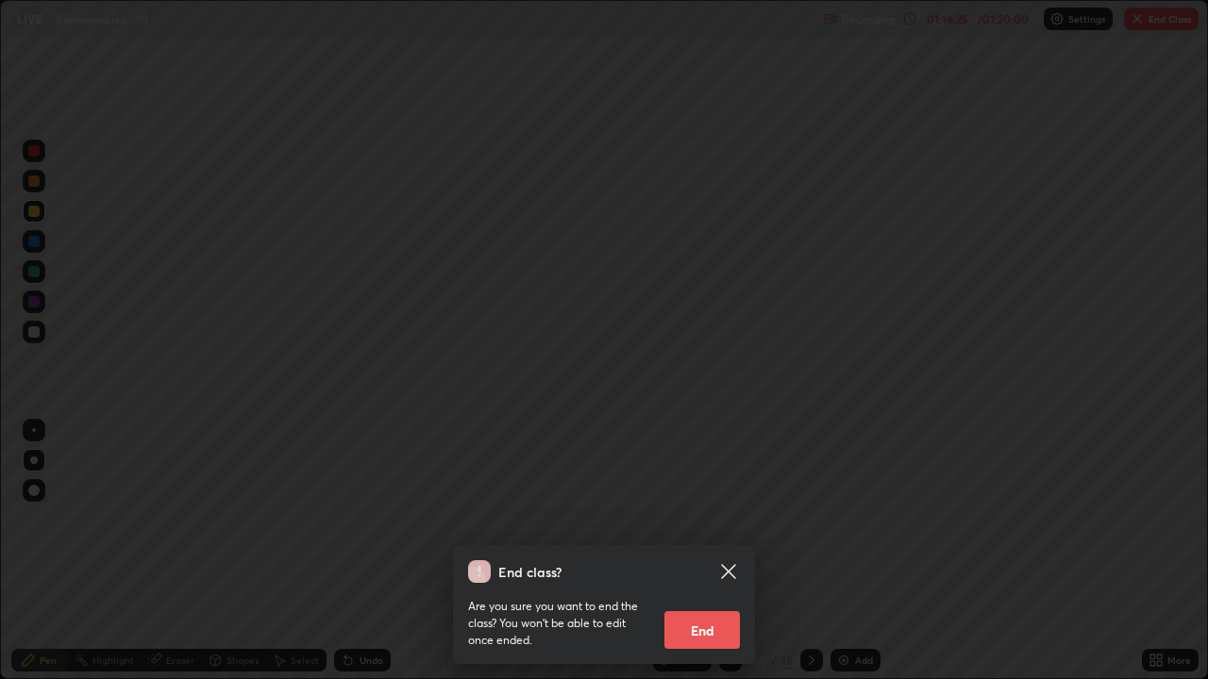
click at [704, 559] on button "End" at bounding box center [701, 630] width 75 height 38
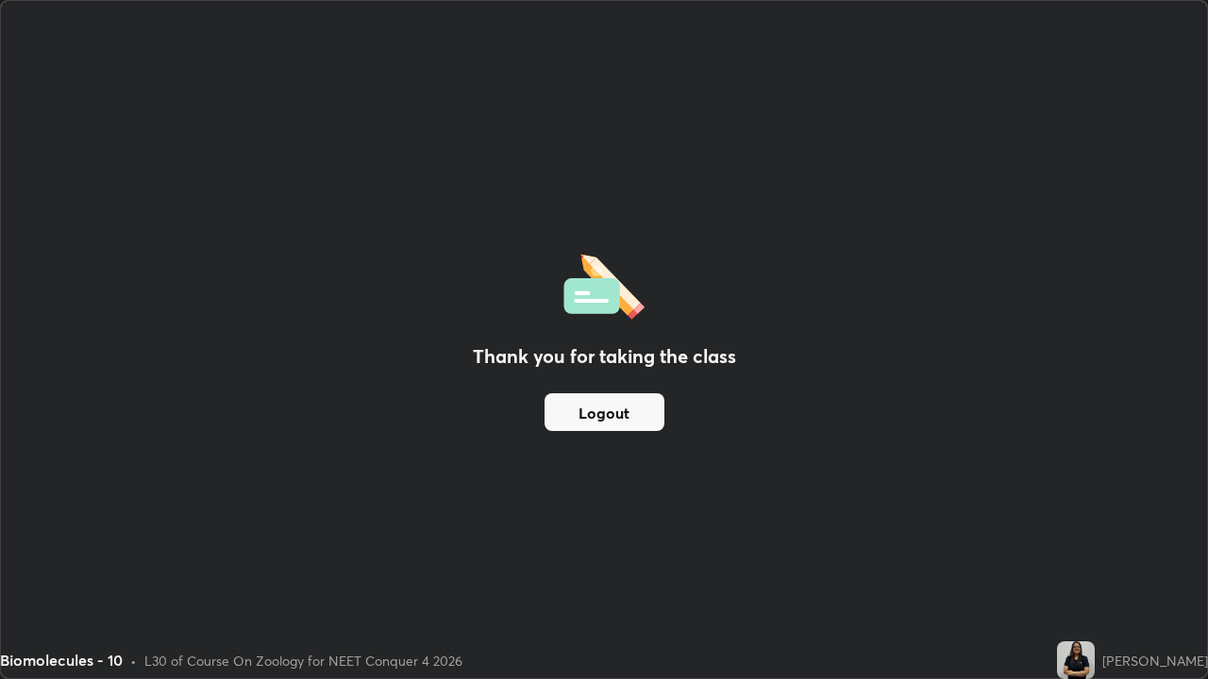
click at [595, 422] on button "Logout" at bounding box center [604, 412] width 120 height 38
click at [601, 419] on button "Logout" at bounding box center [604, 412] width 120 height 38
click at [603, 414] on button "Logout" at bounding box center [604, 412] width 120 height 38
